Goal: Task Accomplishment & Management: Complete application form

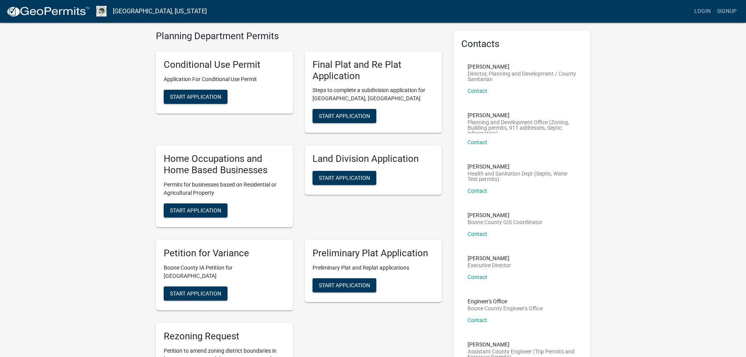
scroll to position [39, 0]
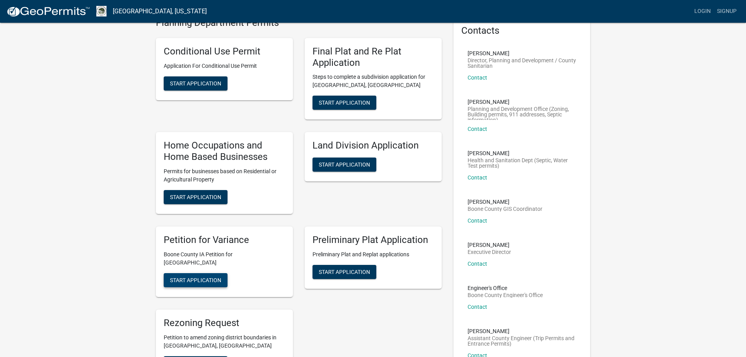
click at [207, 276] on span "Start Application" at bounding box center [195, 279] width 51 height 6
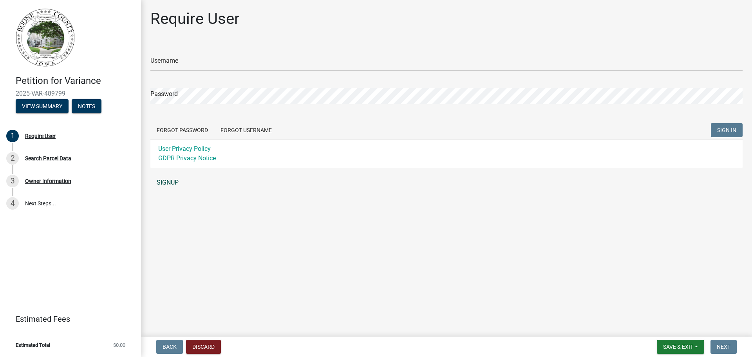
click at [177, 182] on link "SIGNUP" at bounding box center [446, 183] width 592 height 16
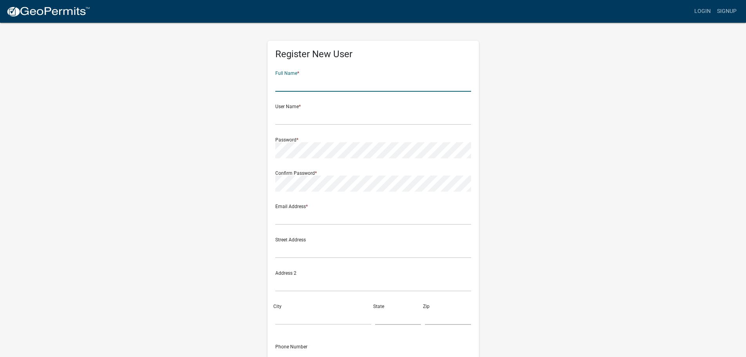
click at [341, 80] on input "text" at bounding box center [373, 84] width 196 height 16
type input "Tyler D Davis"
type input "TDavis"
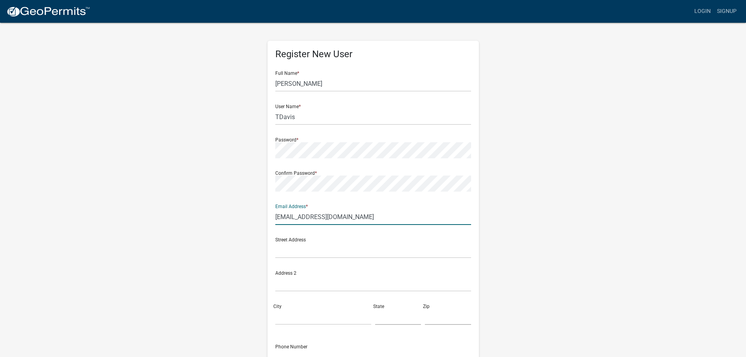
type input "TaiMaiShu86@gmail.com"
click at [298, 255] on input "text" at bounding box center [373, 250] width 196 height 16
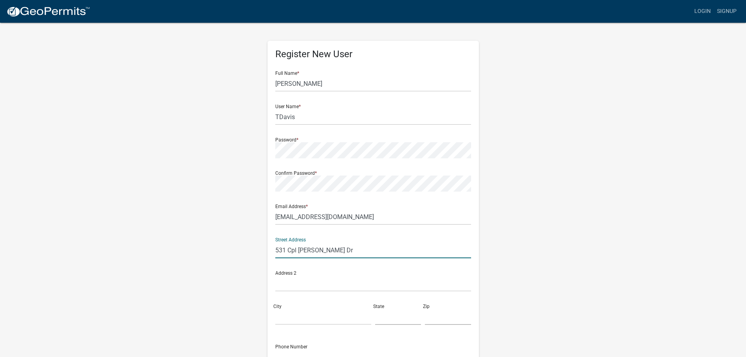
type input "531 Cpl Roger Snedden Dr"
type input "Boone"
type input "IA"
type input "50036"
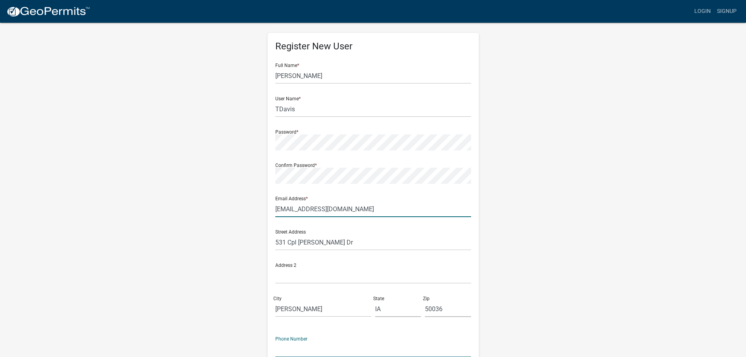
click at [269, 139] on div "Register New User Full Name * Tyler D Davis User Name * TDavis Password * Confi…" at bounding box center [372, 220] width 211 height 374
type input "TaiMaiShu86@gmail.com"
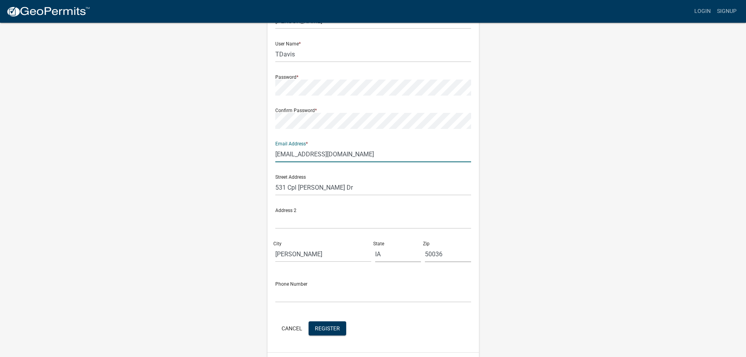
scroll to position [84, 0]
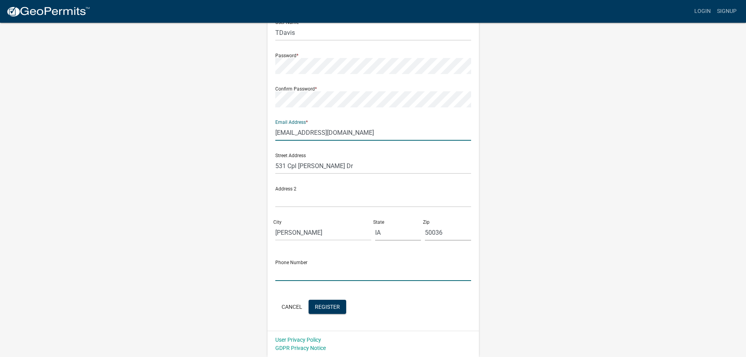
click at [305, 277] on input "text" at bounding box center [373, 273] width 196 height 16
type input "515-441-1212"
click at [323, 307] on span "Register" at bounding box center [327, 306] width 25 height 6
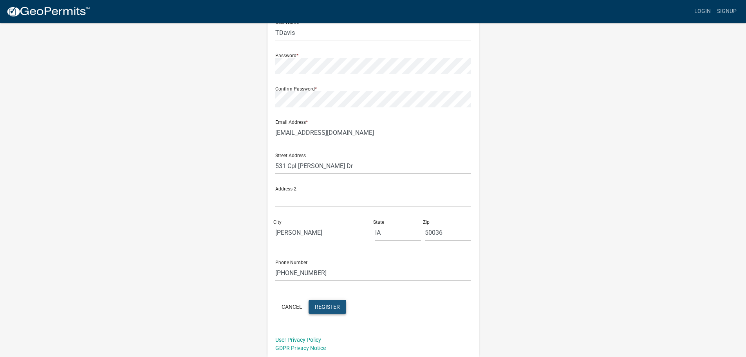
click at [332, 306] on span "Register" at bounding box center [327, 306] width 25 height 6
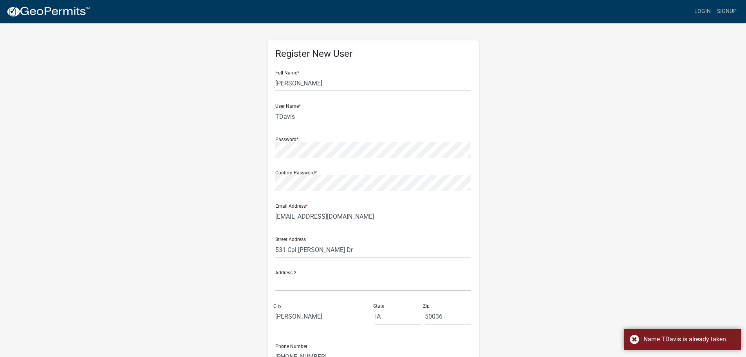
scroll to position [0, 0]
drag, startPoint x: 300, startPoint y: 119, endPoint x: 258, endPoint y: 116, distance: 41.7
click at [258, 116] on div "Register New User Full Name * Tyler D Davis User Name * TDavis Password * Confi…" at bounding box center [373, 231] width 446 height 419
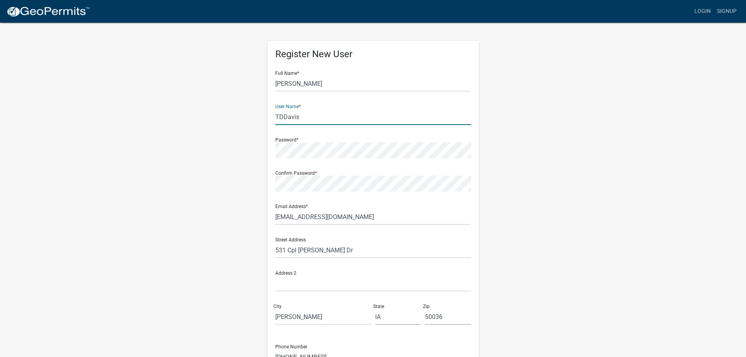
type input "TDDavis"
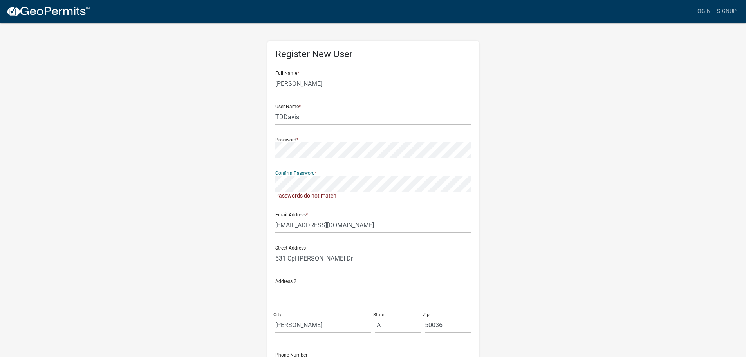
click at [241, 186] on div "Register New User Full Name * Tyler D Davis User Name * TDDavis Password * Conf…" at bounding box center [373, 235] width 446 height 427
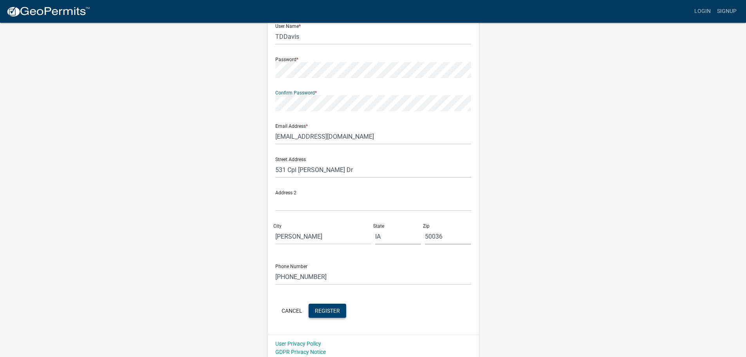
scroll to position [84, 0]
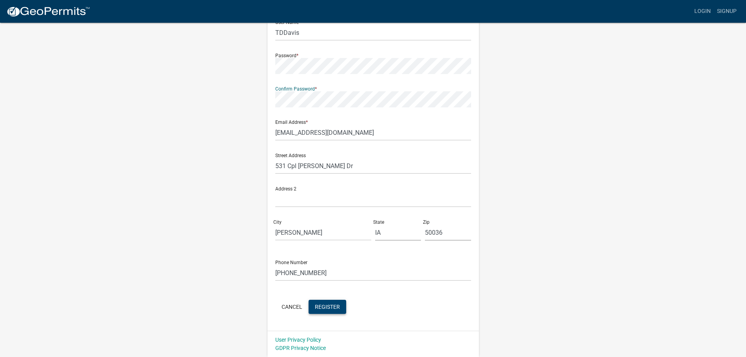
click at [323, 303] on span "Register" at bounding box center [327, 306] width 25 height 6
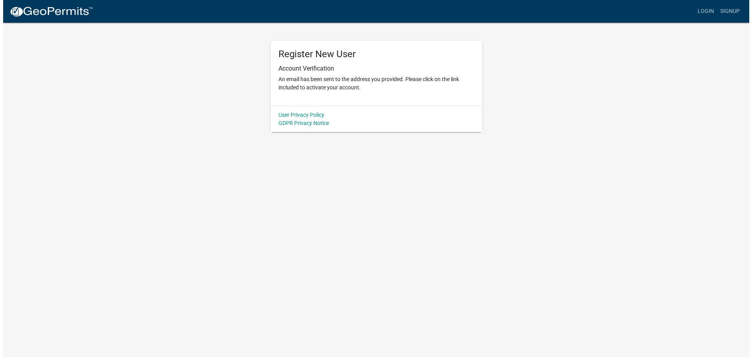
scroll to position [0, 0]
click at [68, 12] on img at bounding box center [48, 12] width 84 height 12
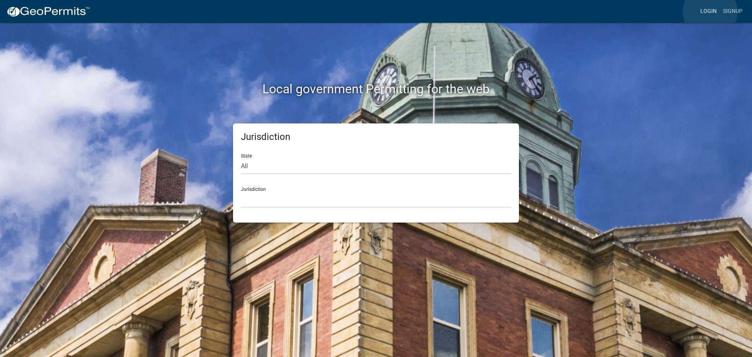
click at [710, 12] on link "Login" at bounding box center [708, 11] width 23 height 15
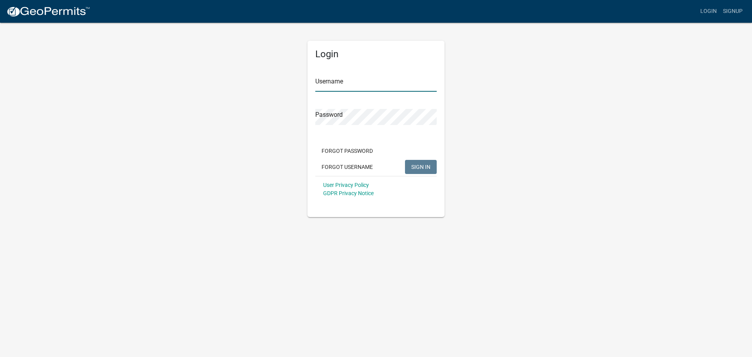
click at [346, 86] on input "Username" at bounding box center [375, 84] width 121 height 16
type input "TDDavis"
click at [405, 160] on button "SIGN IN" at bounding box center [421, 167] width 32 height 14
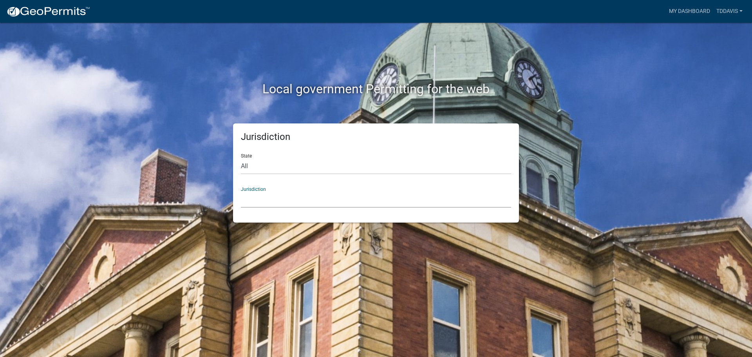
click at [258, 202] on select "[GEOGRAPHIC_DATA], [US_STATE] [GEOGRAPHIC_DATA], [US_STATE][PERSON_NAME][GEOGRA…" at bounding box center [376, 199] width 270 height 16
drag, startPoint x: 616, startPoint y: 49, endPoint x: 611, endPoint y: 51, distance: 4.6
drag, startPoint x: 611, startPoint y: 51, endPoint x: 542, endPoint y: 103, distance: 87.5
click at [542, 103] on div "Local government Permitting for the web" at bounding box center [376, 73] width 446 height 100
click at [249, 165] on select "All Colorado Georgia Indiana Iowa Kansas Minnesota Ohio South Carolina Wisconsin" at bounding box center [376, 166] width 270 height 16
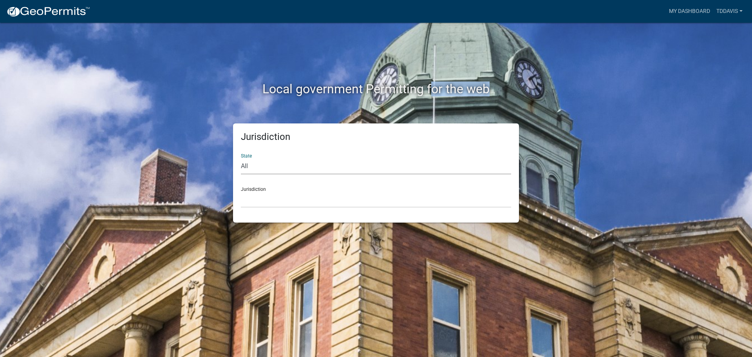
select select "[US_STATE]"
click at [241, 158] on select "All Colorado Georgia Indiana Iowa Kansas Minnesota Ohio South Carolina Wisconsin" at bounding box center [376, 166] width 270 height 16
click at [262, 203] on select "Boone County, Iowa Butler County, Iowa Cerro Gordo County, Iowa City of Harlan,…" at bounding box center [376, 199] width 270 height 16
click at [211, 136] on div "Jurisdiction State All Colorado Georgia Indiana Iowa Kansas Minnesota Ohio Sout…" at bounding box center [376, 172] width 446 height 99
click at [255, 204] on select "[GEOGRAPHIC_DATA], [US_STATE] [GEOGRAPHIC_DATA], [US_STATE][PERSON_NAME][GEOGRA…" at bounding box center [376, 199] width 270 height 16
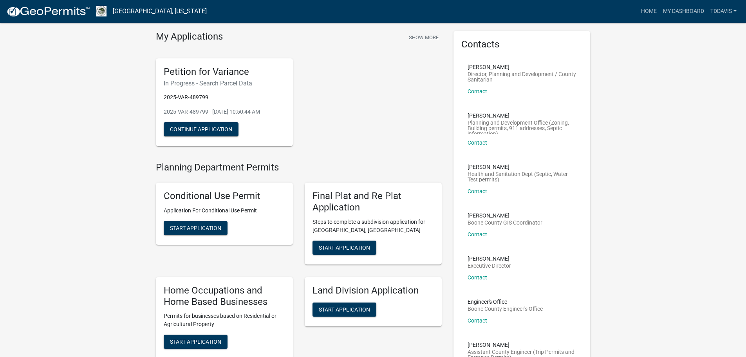
scroll to position [39, 0]
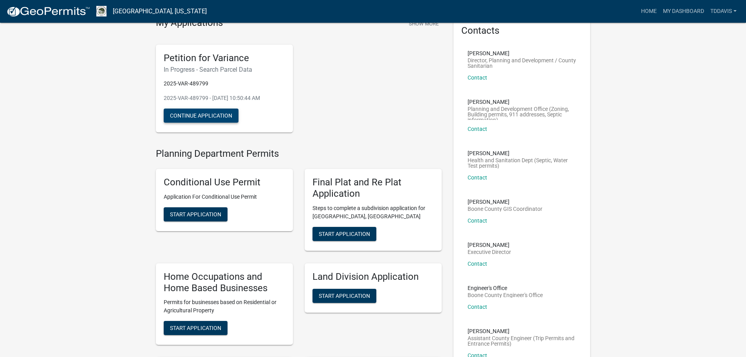
click at [214, 113] on button "Continue Application" at bounding box center [201, 115] width 75 height 14
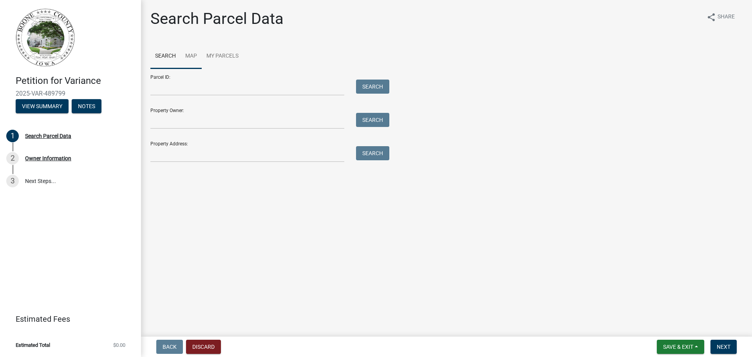
click at [191, 54] on link "Map" at bounding box center [191, 56] width 21 height 25
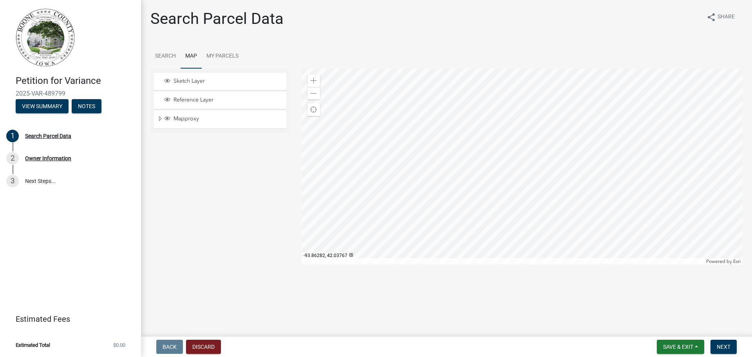
click at [436, 167] on div at bounding box center [521, 167] width 441 height 196
click at [478, 183] on div at bounding box center [521, 167] width 441 height 196
click at [313, 78] on span at bounding box center [314, 81] width 6 height 6
click at [469, 175] on div at bounding box center [521, 167] width 441 height 196
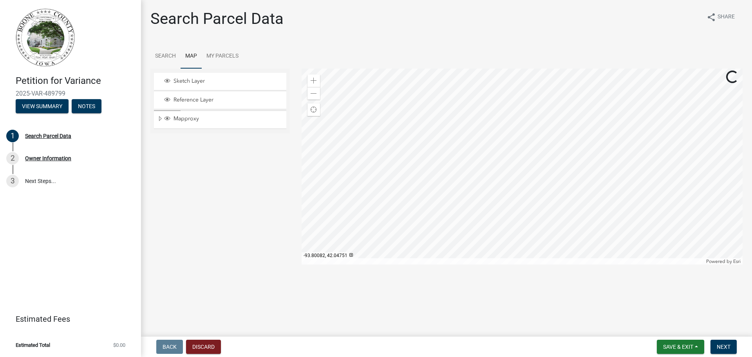
click at [480, 158] on div at bounding box center [521, 167] width 441 height 196
click at [489, 158] on div at bounding box center [521, 167] width 441 height 196
click at [486, 165] on div at bounding box center [521, 167] width 441 height 196
click at [437, 151] on div at bounding box center [521, 167] width 441 height 196
click at [440, 185] on div at bounding box center [521, 167] width 441 height 196
